Goal: Communication & Community: Answer question/provide support

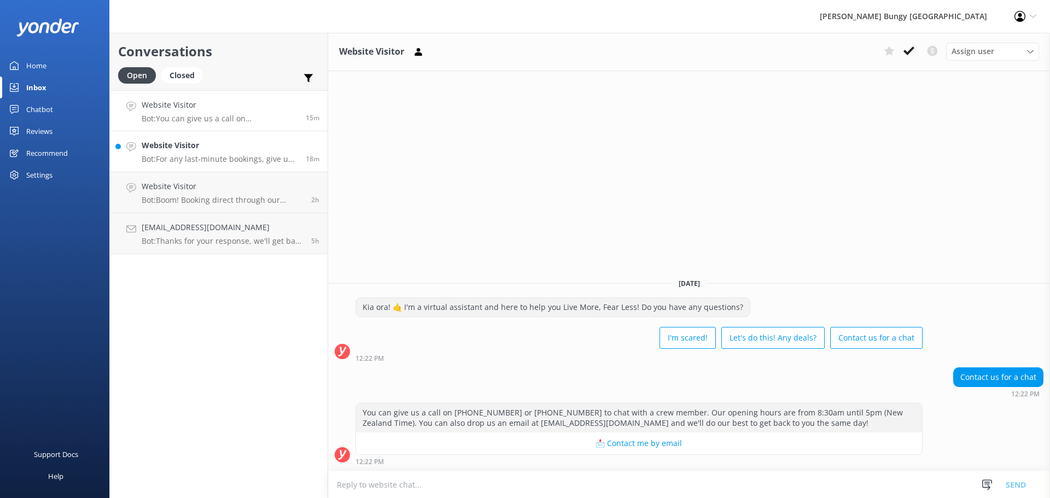
click at [270, 154] on div "Website Visitor Bot: For any last-minute bookings, give us a call at [PHONE_NUM…" at bounding box center [220, 152] width 156 height 24
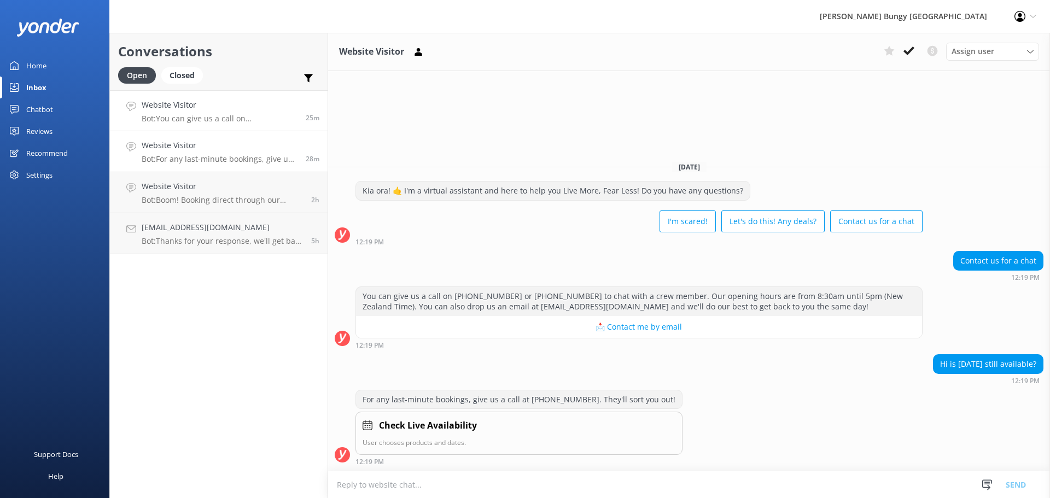
click at [242, 125] on link "Website Visitor Bot: You can give us a call on [PHONE_NUMBER] or [PHONE_NUMBER]…" at bounding box center [219, 110] width 218 height 41
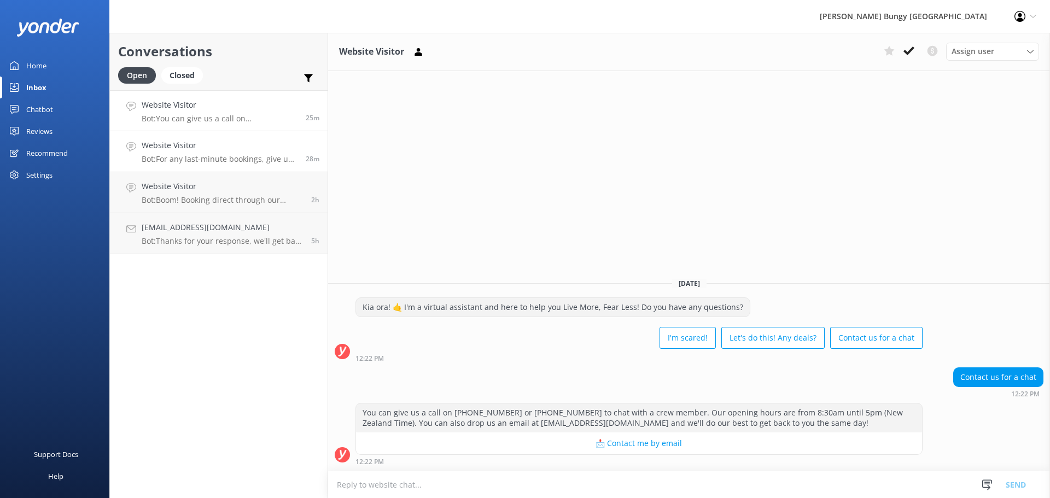
click at [282, 159] on p "Bot: For any last-minute bookings, give us a call at [PHONE_NUMBER]. They'll so…" at bounding box center [220, 159] width 156 height 10
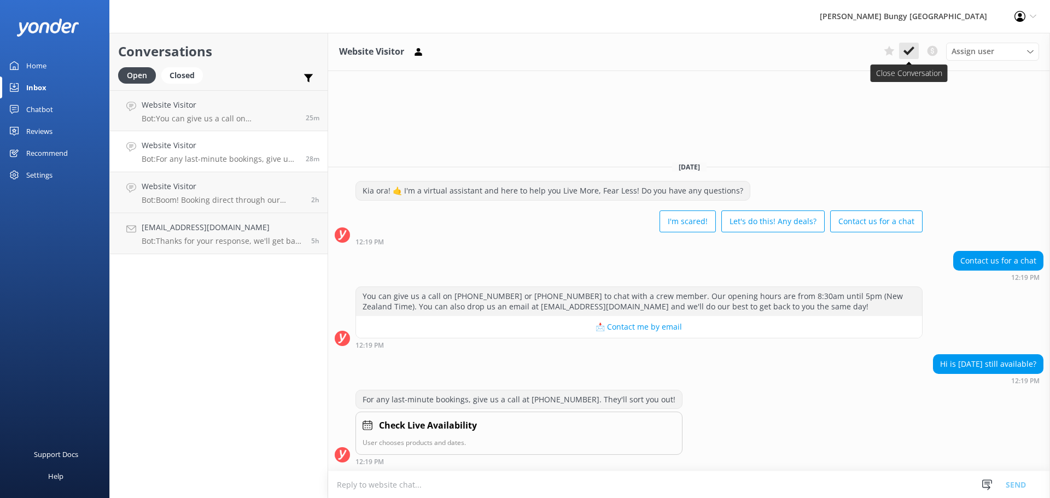
click at [911, 51] on use at bounding box center [909, 51] width 11 height 9
